Goal: Find contact information: Find contact information

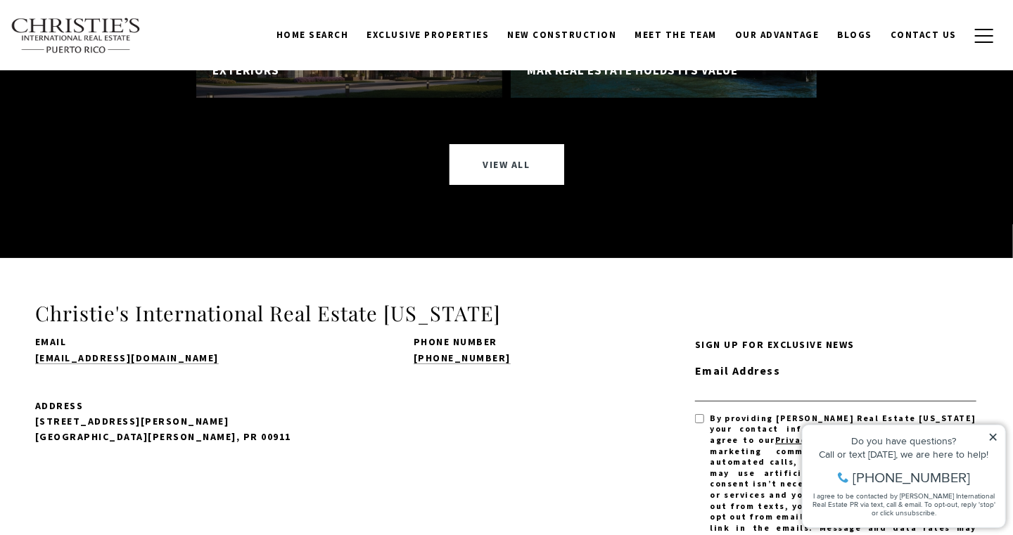
scroll to position [10491, 0]
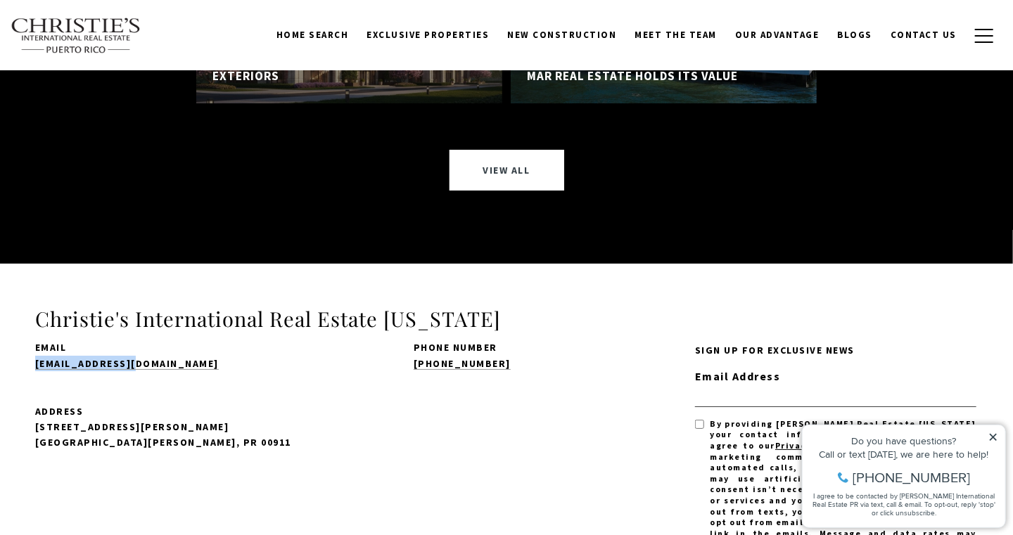
drag, startPoint x: 148, startPoint y: 272, endPoint x: 34, endPoint y: 272, distance: 113.9
copy link "[EMAIL_ADDRESS][DOMAIN_NAME]"
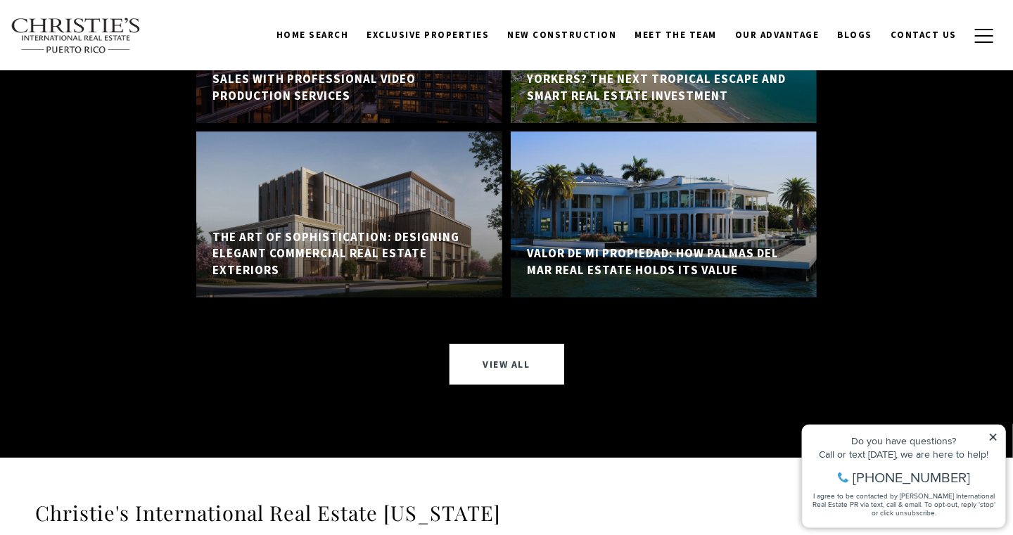
scroll to position [10140, 0]
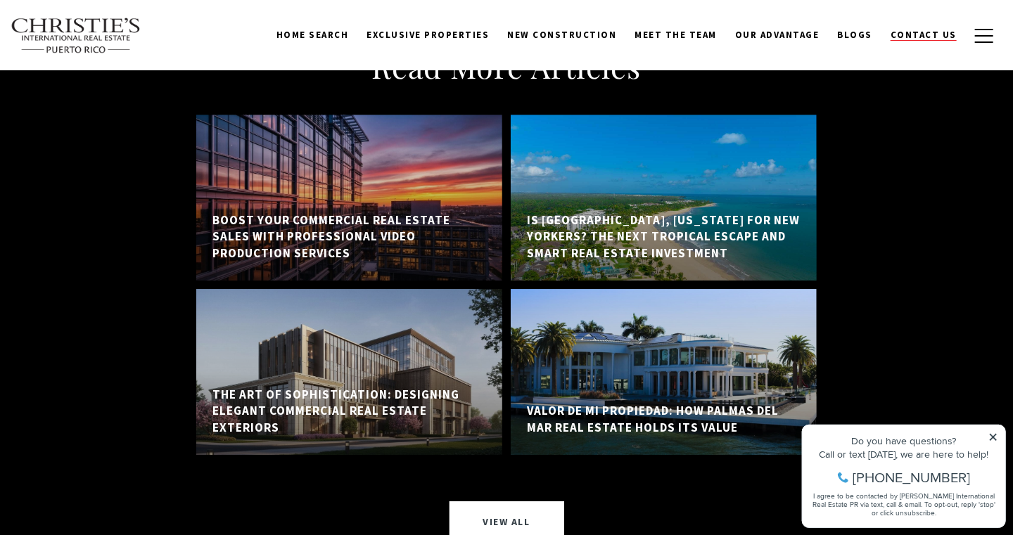
click at [925, 38] on span "Contact Us" at bounding box center [923, 35] width 66 height 12
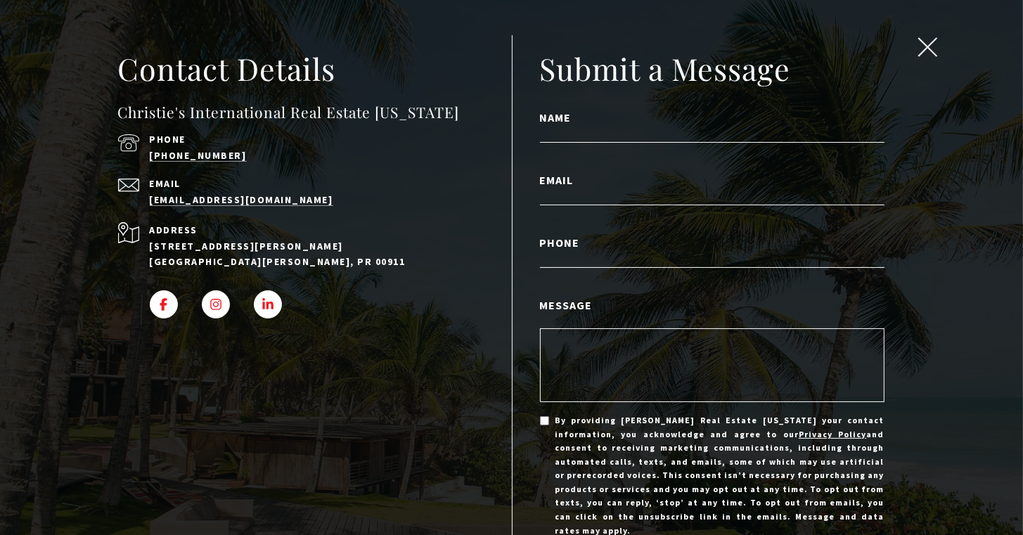
click at [918, 47] on span "close modal" at bounding box center [927, 47] width 18 height 18
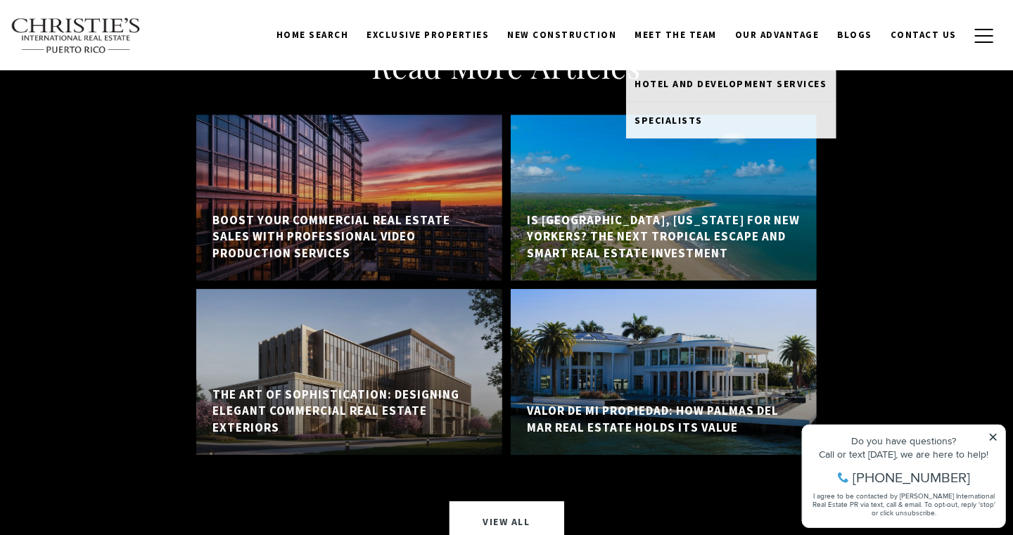
click at [678, 37] on link "Meet the Team" at bounding box center [676, 35] width 101 height 27
click at [681, 30] on link "Meet the Team" at bounding box center [676, 35] width 101 height 27
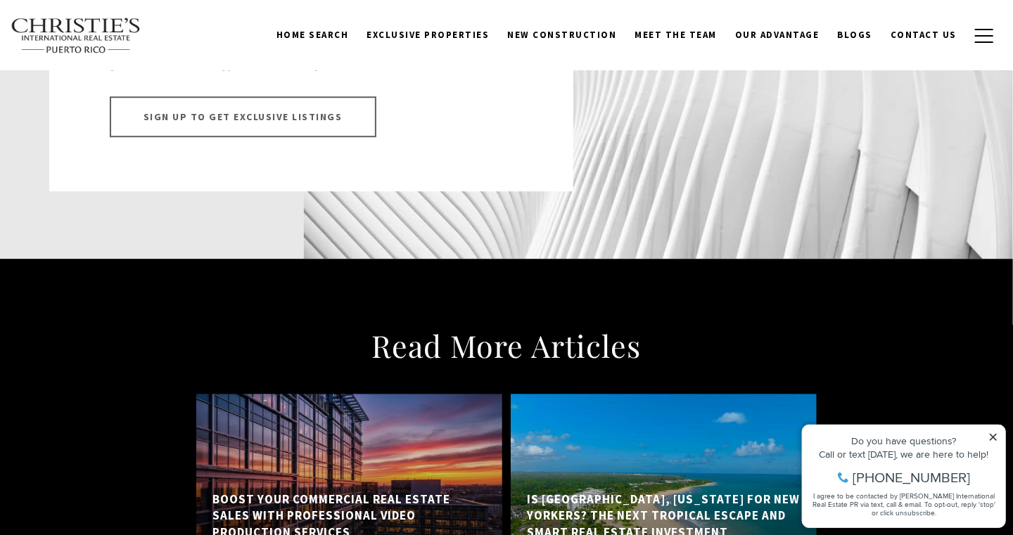
scroll to position [9718, 0]
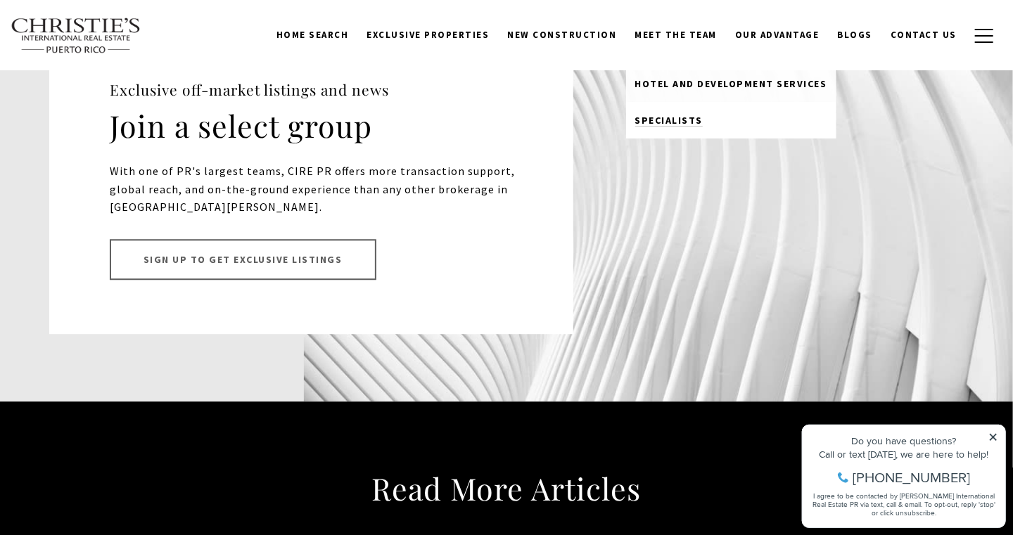
click at [671, 122] on span "Specialists" at bounding box center [669, 120] width 68 height 13
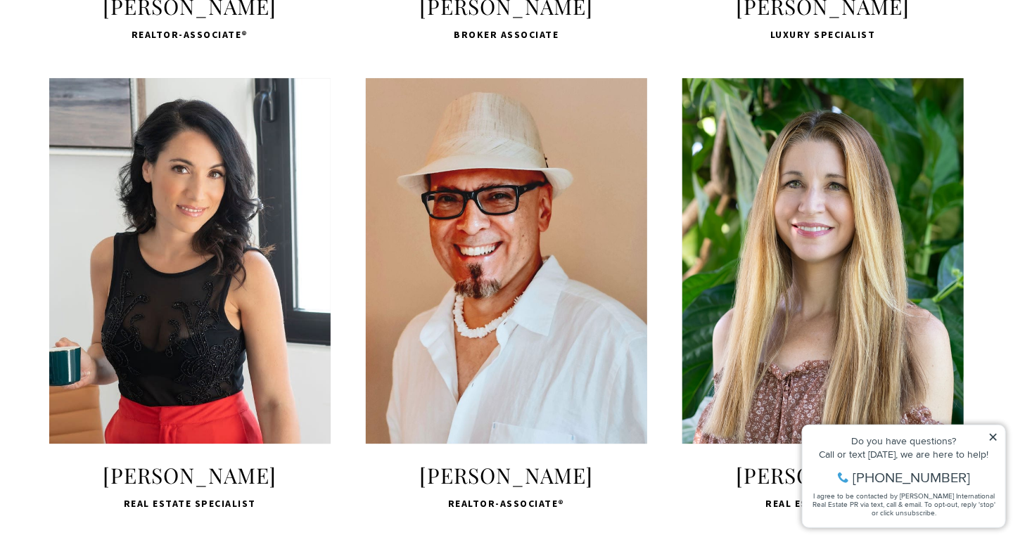
scroll to position [1899, 0]
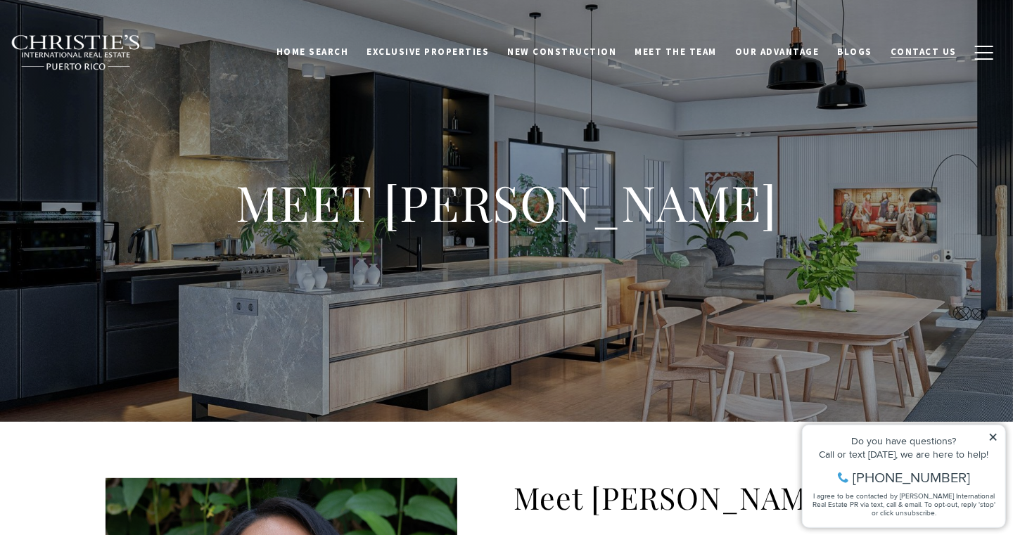
click at [934, 58] on span "Contact Us" at bounding box center [923, 52] width 66 height 12
